Goal: Task Accomplishment & Management: Use online tool/utility

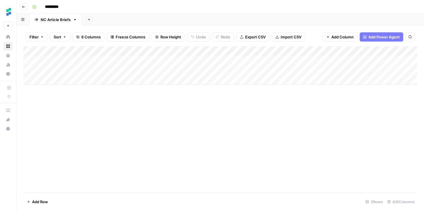
click at [22, 5] on icon "button" at bounding box center [23, 6] width 3 height 3
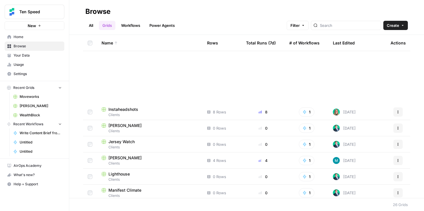
scroll to position [273, 0]
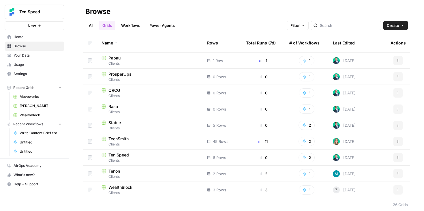
click at [123, 161] on span "Clients" at bounding box center [149, 160] width 96 height 5
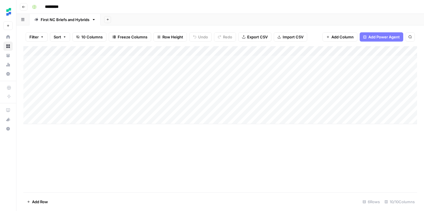
click at [206, 50] on div "Add Column" at bounding box center [219, 85] width 393 height 78
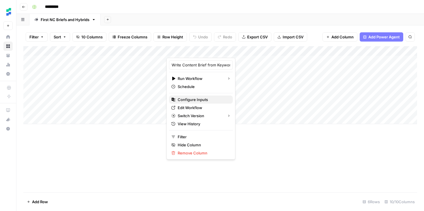
click at [192, 99] on span "Configure Inputs" at bounding box center [203, 100] width 50 height 6
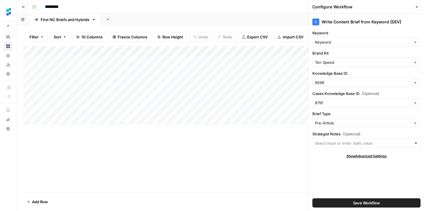
click at [235, 190] on div "Add Column" at bounding box center [219, 119] width 393 height 146
click at [177, 149] on div "Add Column" at bounding box center [219, 119] width 393 height 146
click at [417, 9] on button "Close" at bounding box center [416, 6] width 7 height 7
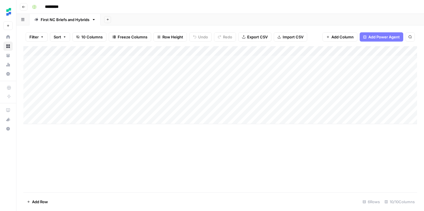
click at [74, 49] on div "Add Column" at bounding box center [219, 85] width 393 height 78
click at [124, 155] on div "Add Column" at bounding box center [219, 119] width 393 height 146
click at [341, 37] on span "Add Column" at bounding box center [342, 37] width 22 height 6
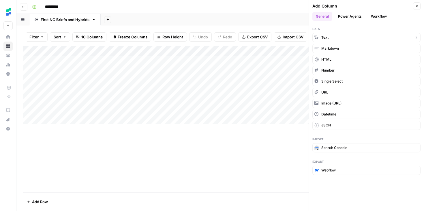
click at [341, 37] on button "Text" at bounding box center [366, 37] width 108 height 9
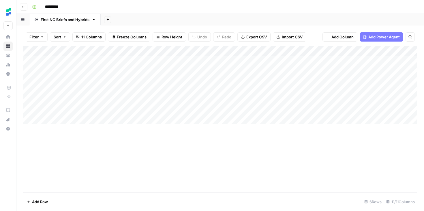
drag, startPoint x: 357, startPoint y: 52, endPoint x: 133, endPoint y: 52, distance: 224.2
click at [133, 52] on div "Add Column" at bounding box center [219, 85] width 393 height 78
click at [161, 50] on div "Add Column" at bounding box center [219, 85] width 393 height 78
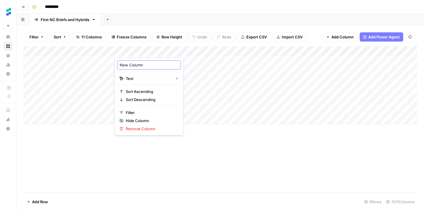
click at [138, 65] on input "New Column" at bounding box center [149, 65] width 58 height 6
drag, startPoint x: 147, startPoint y: 65, endPoint x: 113, endPoint y: 65, distance: 34.6
click at [113, 65] on body "Ten Speed New Home Browse Your Data Usage Settings Recent Grids Moveworks [PERS…" at bounding box center [212, 105] width 424 height 211
drag, startPoint x: 150, startPoint y: 62, endPoint x: 127, endPoint y: 62, distance: 23.1
click at [127, 62] on input "New Column" at bounding box center [149, 65] width 58 height 6
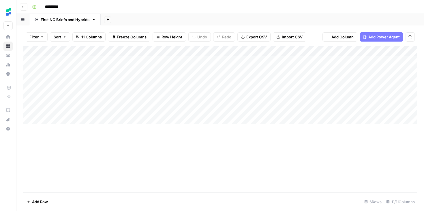
drag, startPoint x: 119, startPoint y: 64, endPoint x: 140, endPoint y: 64, distance: 21.0
click at [162, 51] on div "Add Column" at bounding box center [219, 85] width 393 height 78
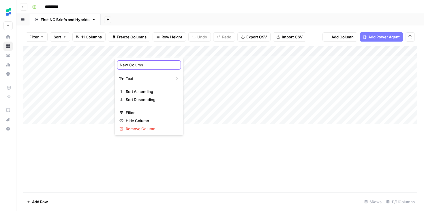
click at [149, 63] on input "New Column" at bounding box center [149, 65] width 58 height 6
type input "Strategist Notes"
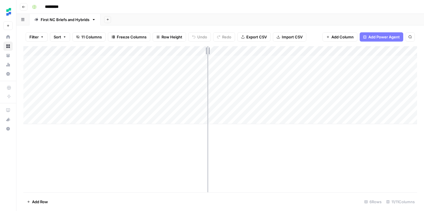
drag, startPoint x: 219, startPoint y: 51, endPoint x: 207, endPoint y: 51, distance: 11.8
click at [207, 51] on div "Add Column" at bounding box center [219, 85] width 393 height 78
drag, startPoint x: 258, startPoint y: 52, endPoint x: 272, endPoint y: 52, distance: 13.8
click at [272, 52] on div "Add Column" at bounding box center [219, 85] width 393 height 78
click at [261, 52] on div "Add Column" at bounding box center [219, 85] width 393 height 78
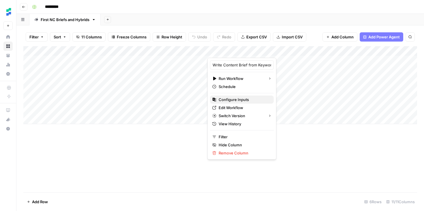
click at [238, 97] on span "Configure Inputs" at bounding box center [243, 100] width 50 height 6
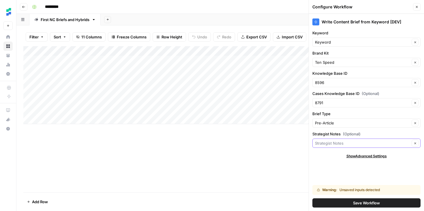
click at [390, 144] on input "Strategist Notes (Optional)" at bounding box center [362, 143] width 95 height 6
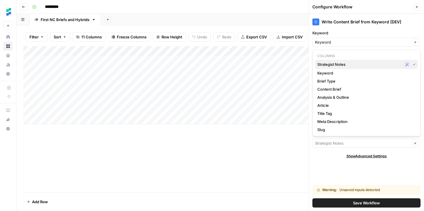
click at [363, 64] on span "Strategist Notes" at bounding box center [359, 64] width 84 height 6
type input "Strategist Notes"
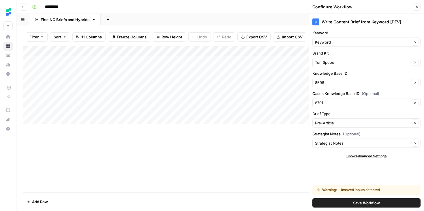
click at [356, 203] on span "Save Workflow" at bounding box center [366, 203] width 27 height 6
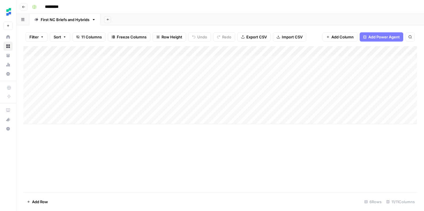
click at [281, 155] on div "Add Column" at bounding box center [219, 119] width 393 height 146
